Goal: Find contact information: Find contact information

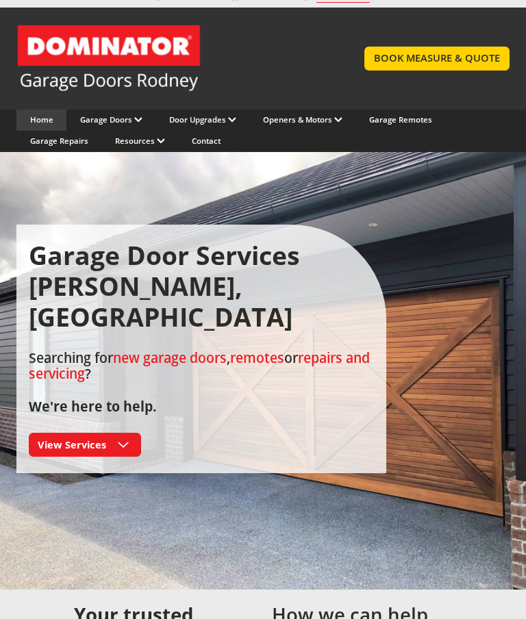
scroll to position [21, 0]
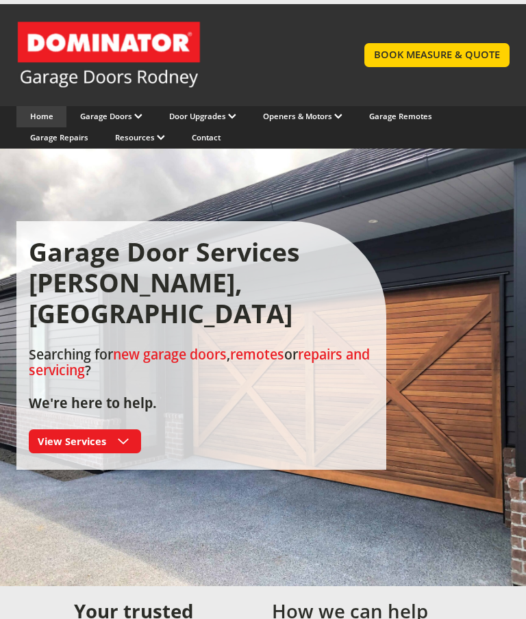
click at [118, 435] on icon at bounding box center [123, 442] width 11 height 14
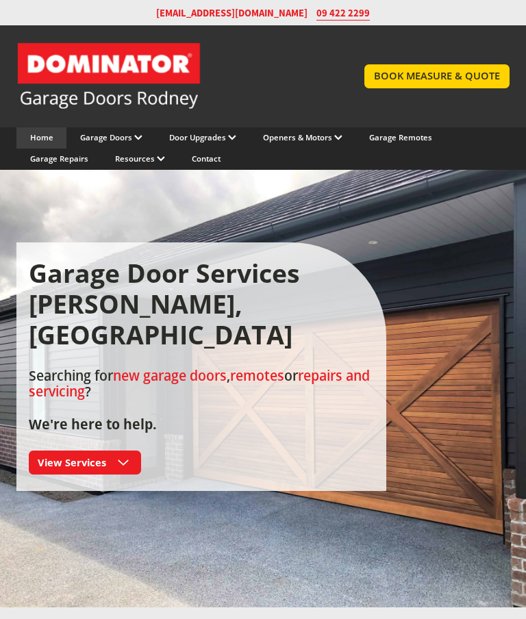
click at [120, 456] on icon at bounding box center [123, 463] width 11 height 14
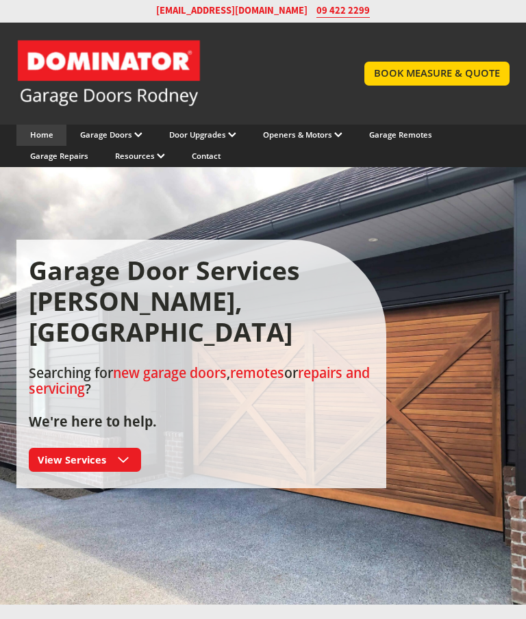
scroll to position [16, 0]
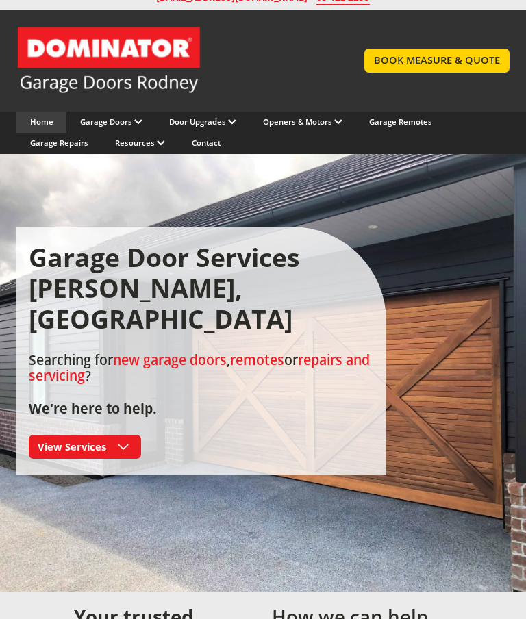
click at [196, 139] on link "Contact" at bounding box center [206, 143] width 29 height 10
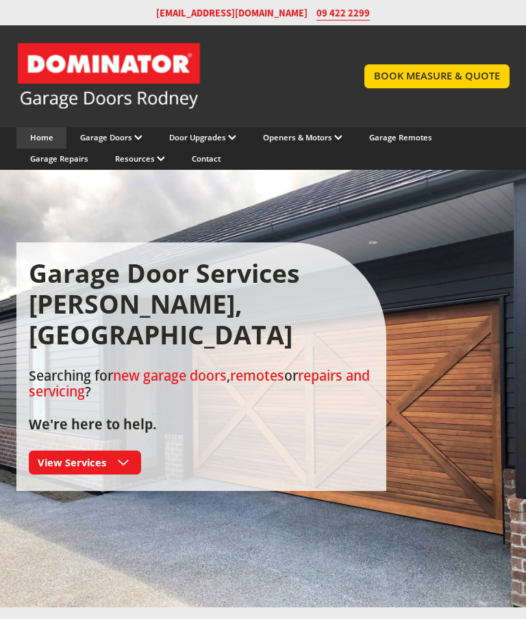
click at [199, 160] on link "Contact" at bounding box center [206, 158] width 29 height 10
